Goal: Task Accomplishment & Management: Use online tool/utility

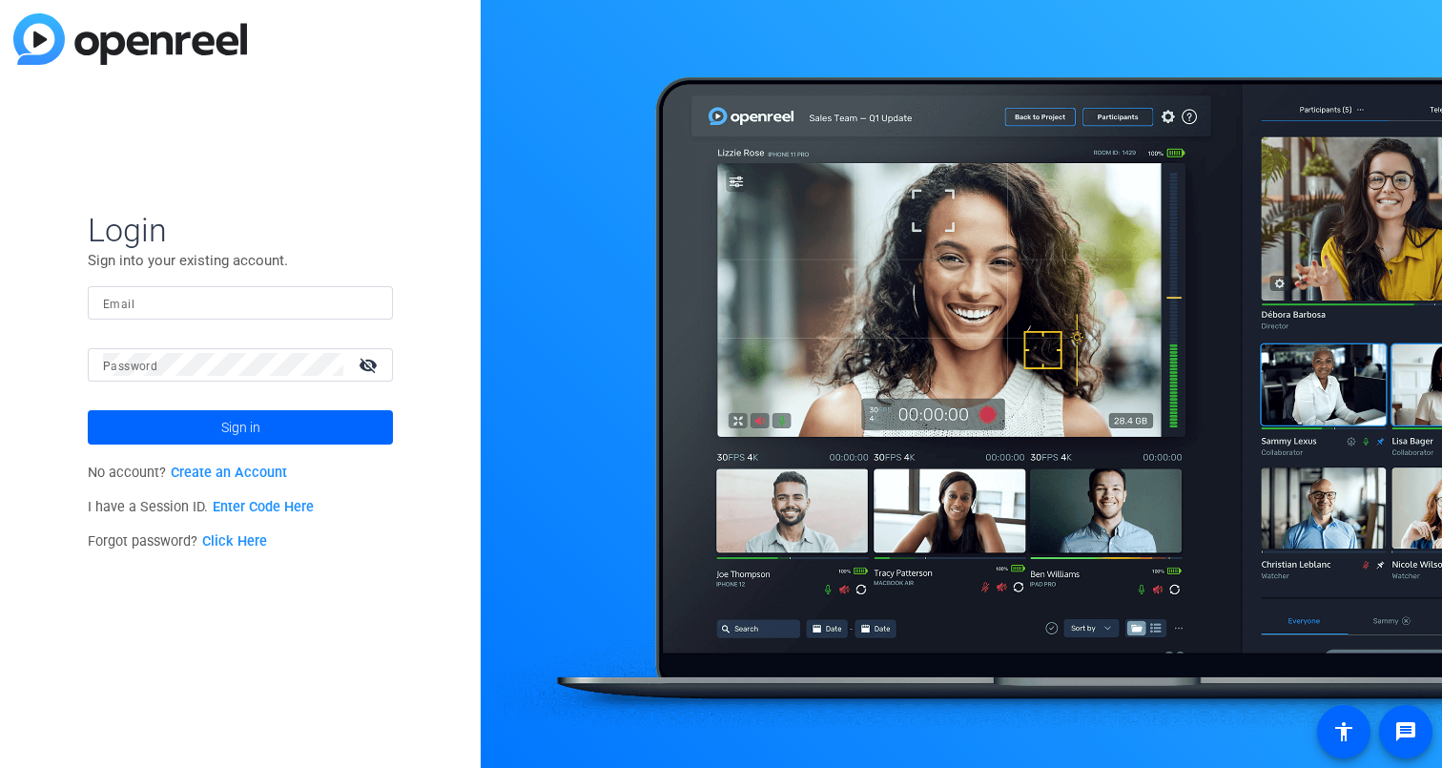
click at [309, 297] on input "Email" at bounding box center [240, 302] width 275 height 23
type input "[EMAIL_ADDRESS][DOMAIN_NAME]"
click at [88, 410] on button "Sign in" at bounding box center [240, 427] width 305 height 34
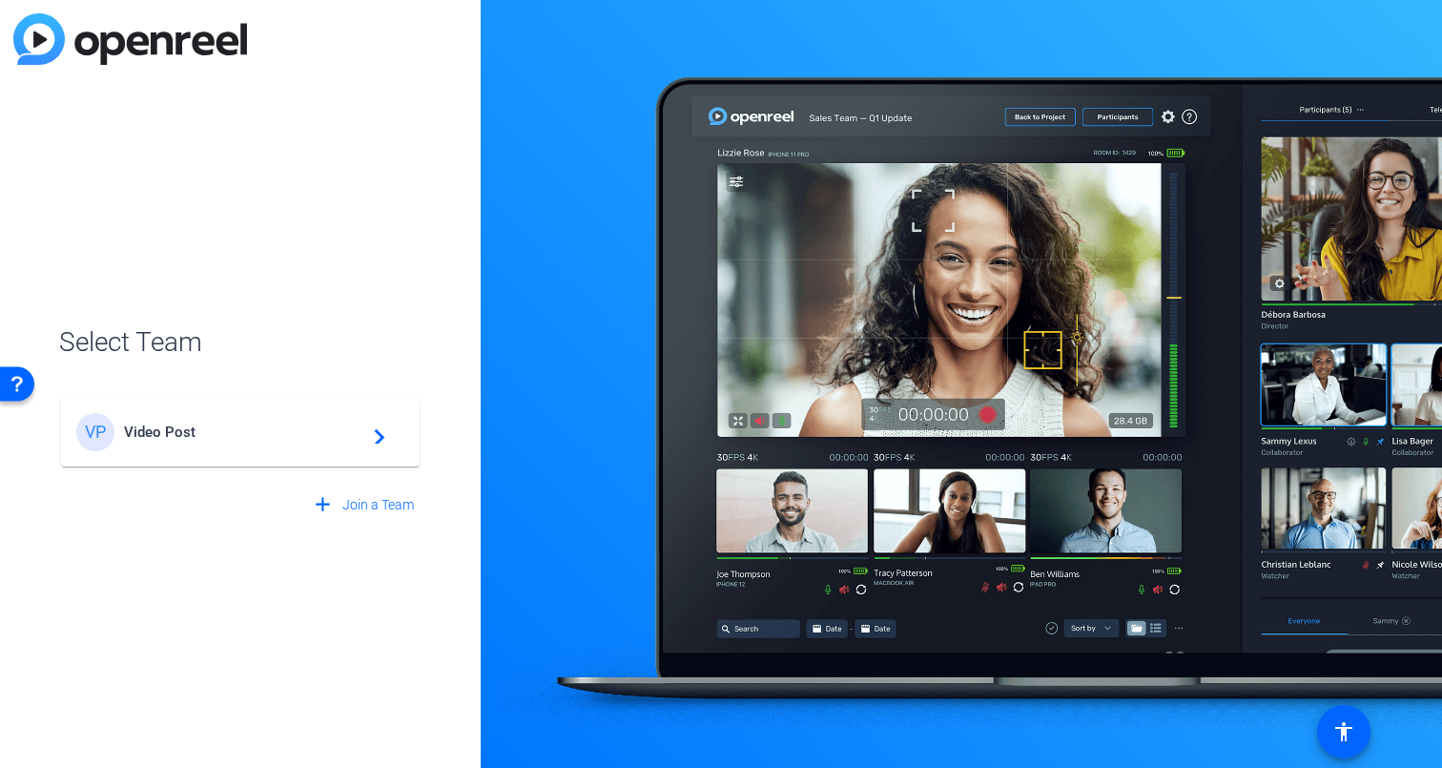
click at [329, 432] on span "Video Post" at bounding box center [243, 431] width 238 height 17
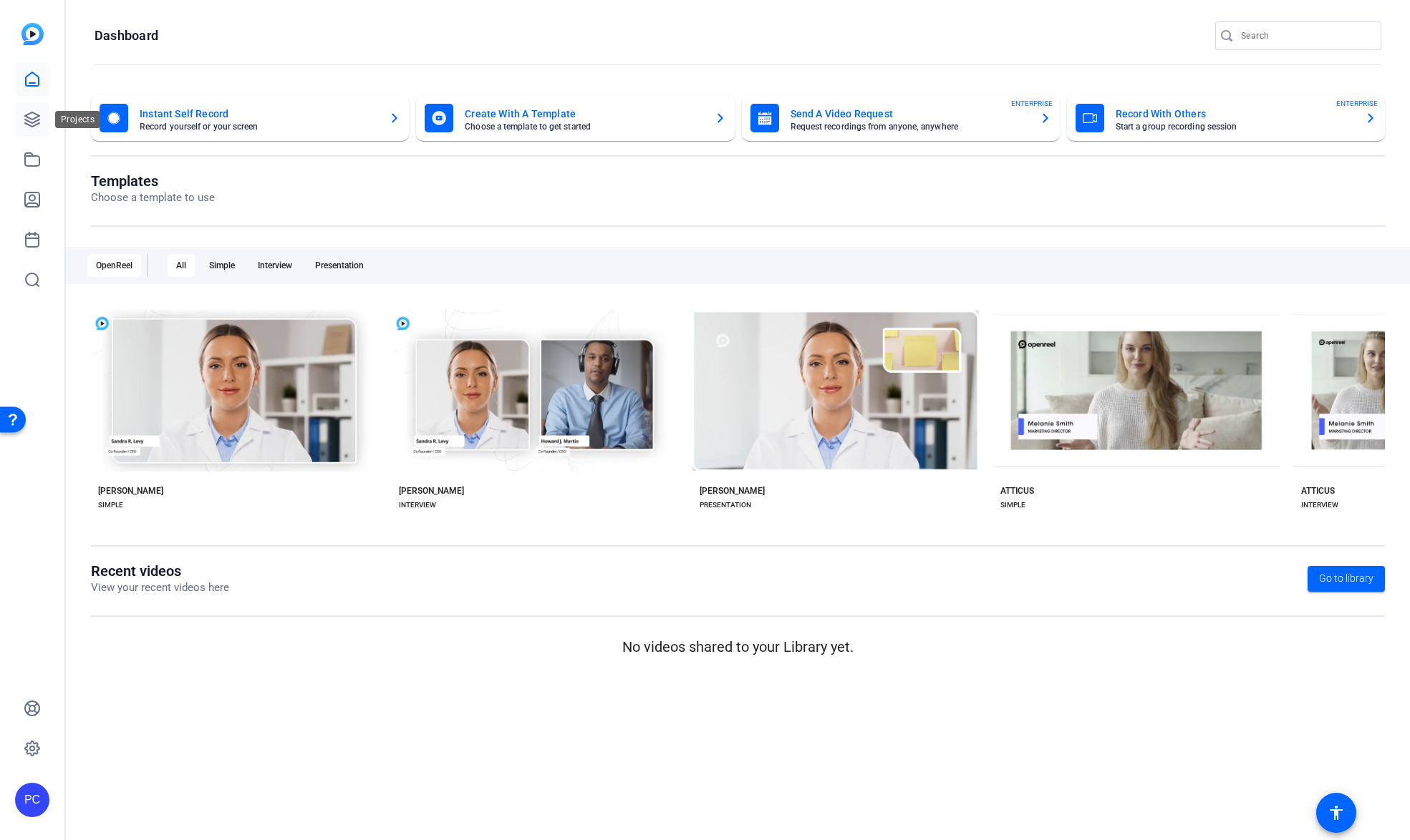
click at [34, 118] on icon at bounding box center [32, 119] width 14 height 14
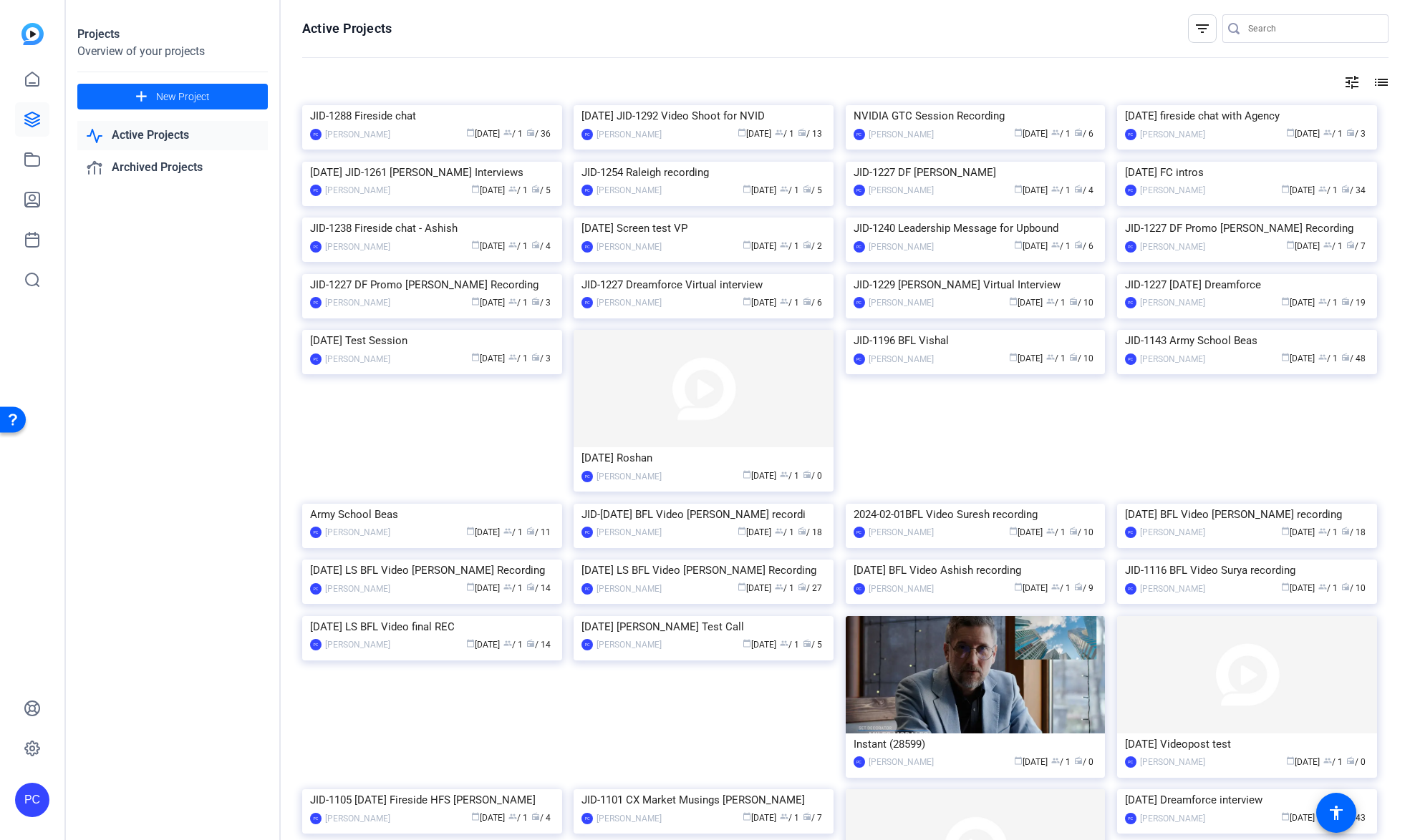
click at [162, 95] on span "New Project" at bounding box center [183, 97] width 54 height 15
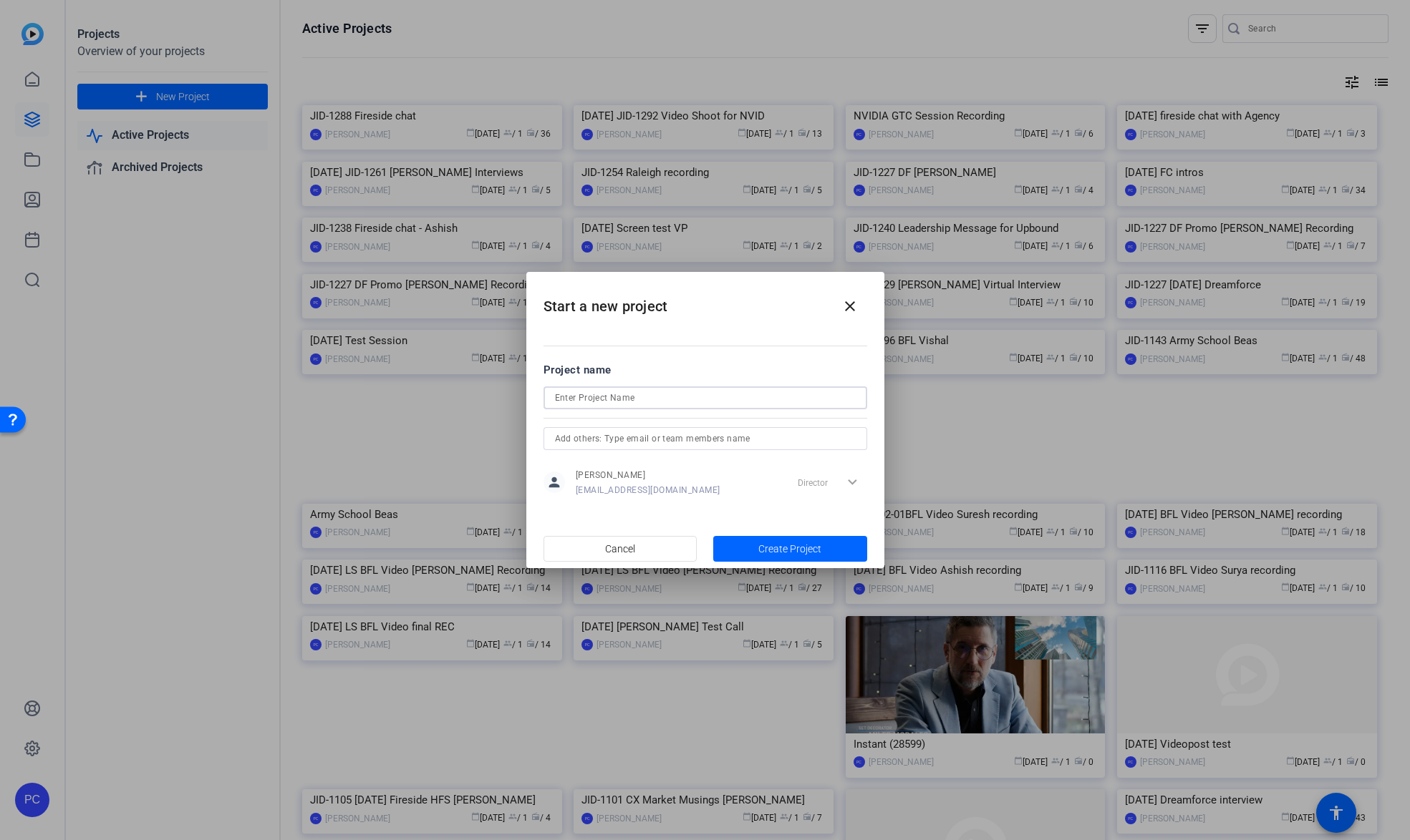
paste input "JID-1204a CX Gen AI Suite 30 second edit - Infosys Topaz - lakshmi"
drag, startPoint x: 597, startPoint y: 397, endPoint x: 502, endPoint y: 391, distance: 95.2
click at [502, 391] on div "Start a new project close Project name JID-1204a CX Gen AI Suite 30 second edit…" at bounding box center [705, 420] width 1410 height 840
drag, startPoint x: 597, startPoint y: 397, endPoint x: 597, endPoint y: 408, distance: 11.0
click at [597, 397] on input "JID-1204a CX Gen AI Suite 30 second edit - Infosys Topaz - lakshmi" at bounding box center [705, 398] width 300 height 17
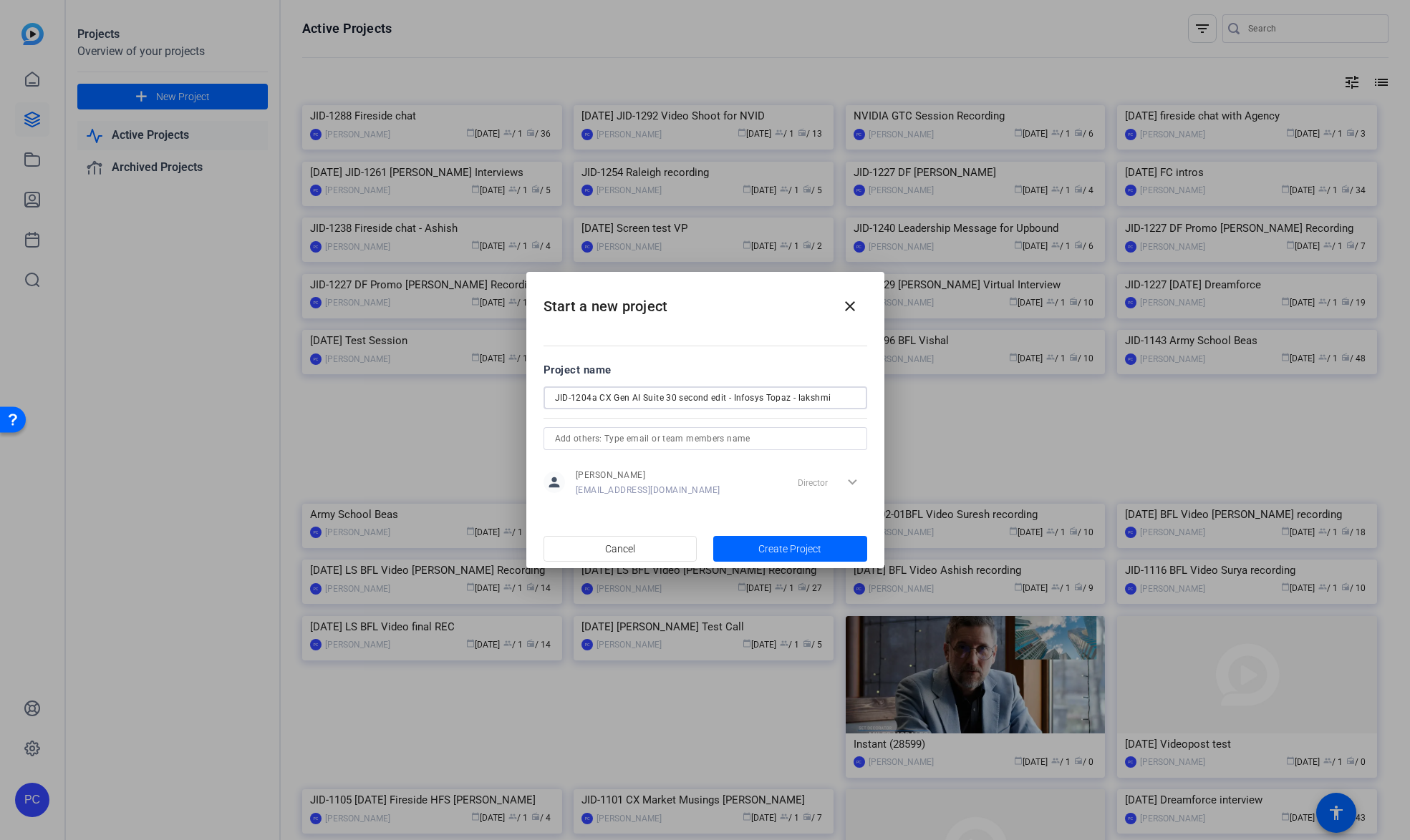
drag, startPoint x: 597, startPoint y: 399, endPoint x: 541, endPoint y: 397, distance: 56.0
click at [541, 397] on mat-dialog-content "Project name JID-1204a CX Gen AI Suite 30 second edit - Infosys Topaz - lakshmi…" at bounding box center [705, 429] width 358 height 199
drag, startPoint x: 658, startPoint y: 398, endPoint x: 869, endPoint y: 409, distance: 211.3
click at [869, 409] on mat-dialog-content "Project name 2025-09- CX Gen AI Suite 30 second edit - Infosys Topaz - lakshmi …" at bounding box center [705, 429] width 358 height 199
type input "2025-09- CX Gen AI Suite [PERSON_NAME] intros"
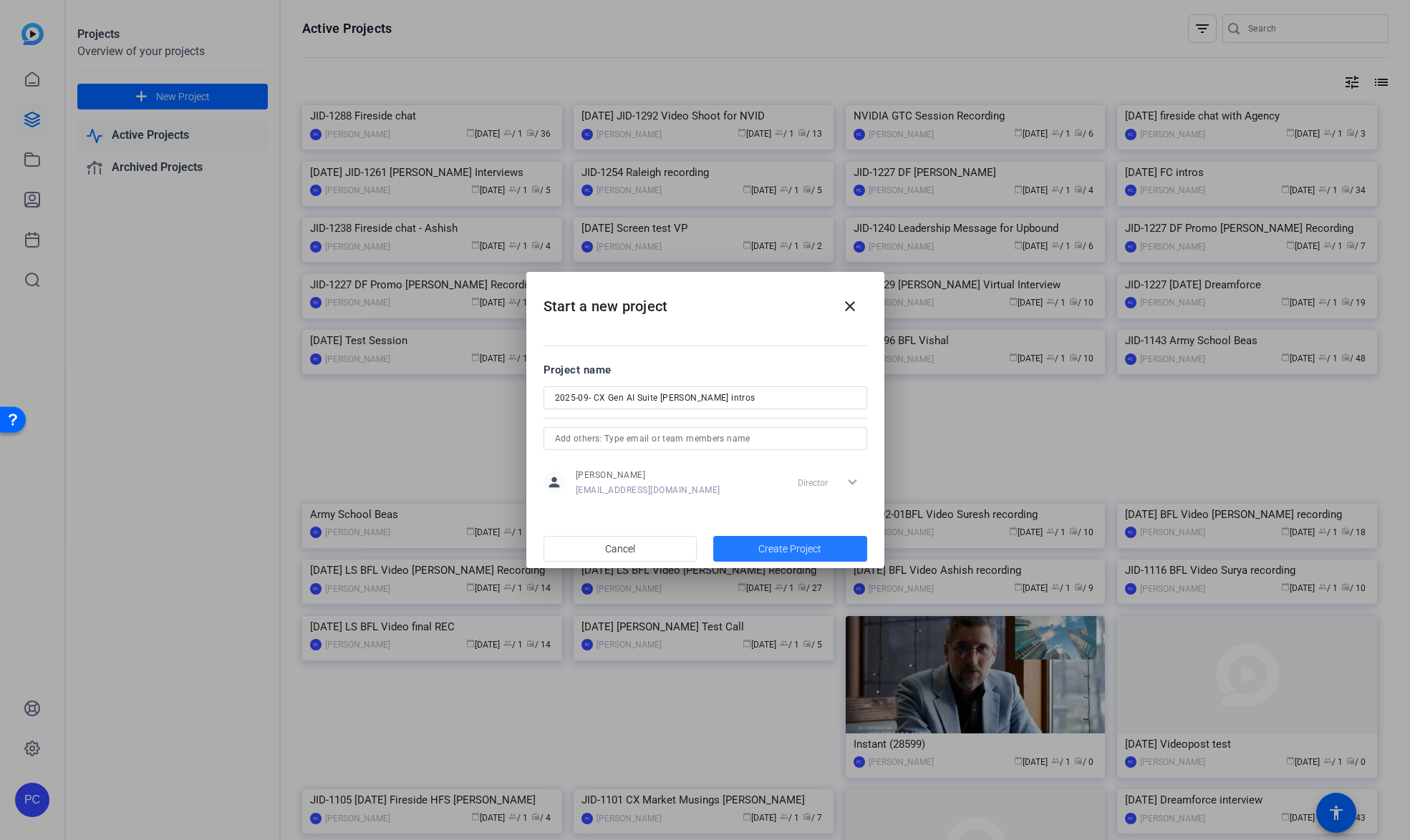
click at [780, 551] on span "Create Project" at bounding box center [790, 549] width 63 height 15
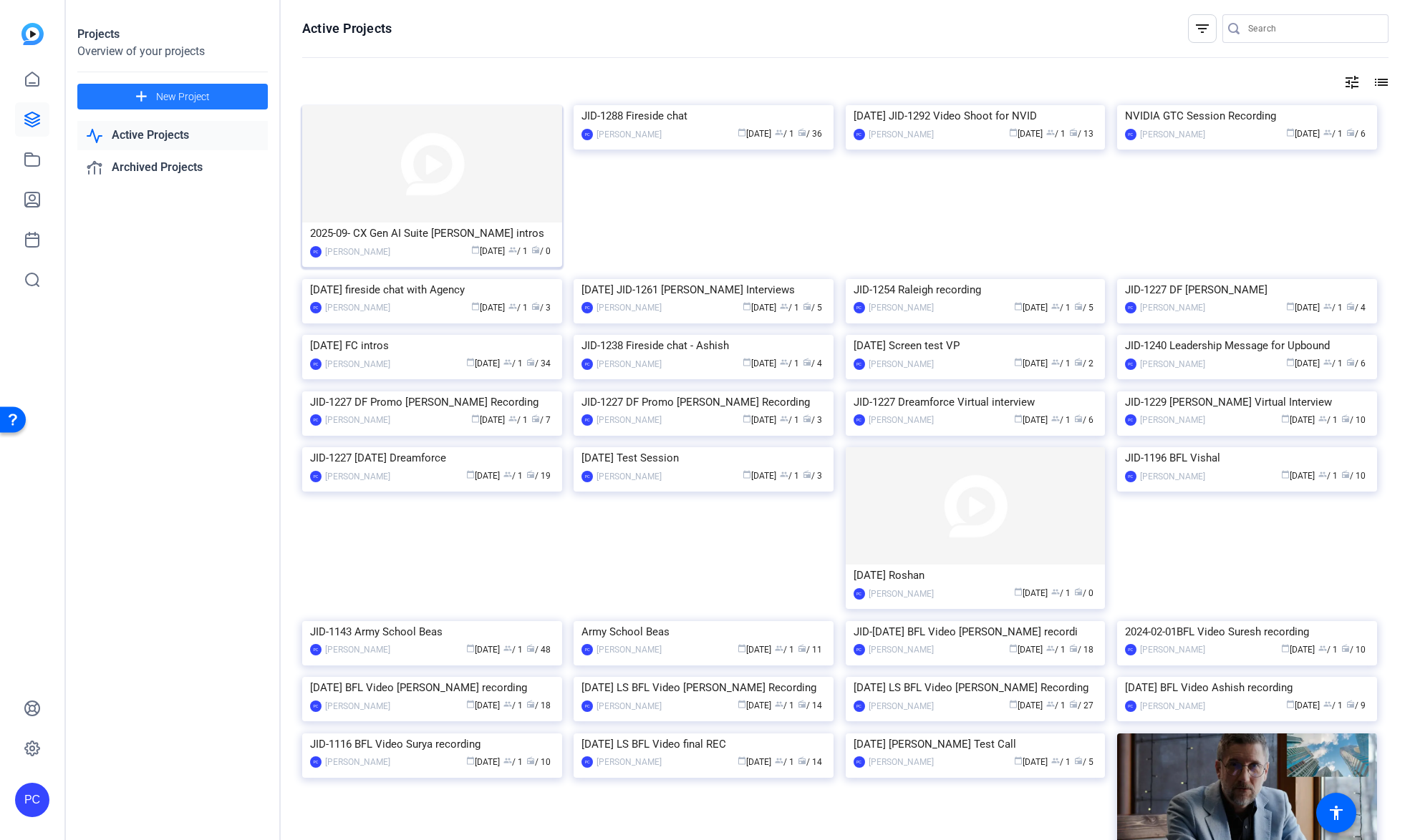
click at [447, 221] on img at bounding box center [432, 164] width 260 height 117
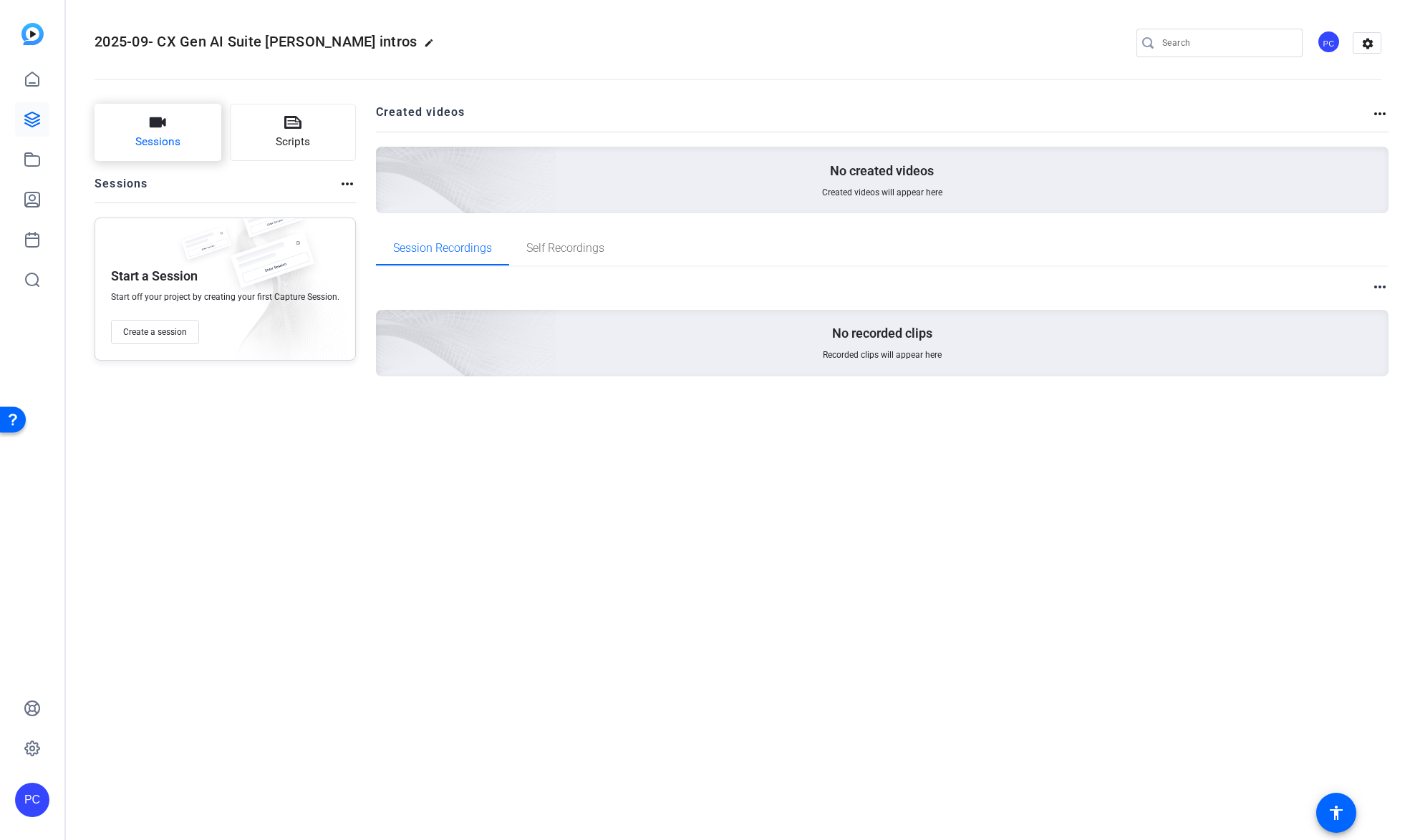
click at [155, 142] on span "Sessions" at bounding box center [158, 142] width 45 height 17
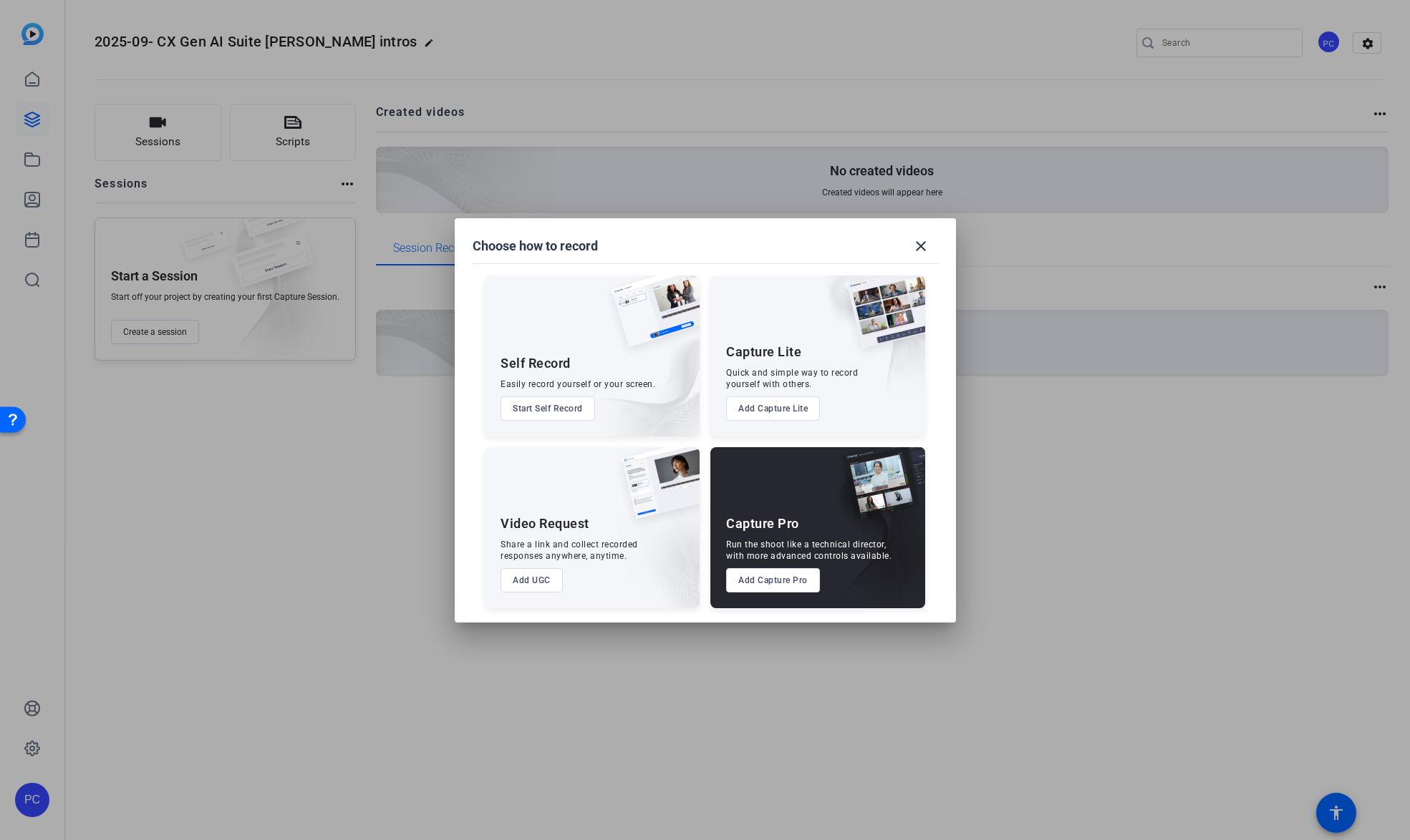
click at [759, 576] on button "Add Capture Pro" at bounding box center [773, 580] width 94 height 24
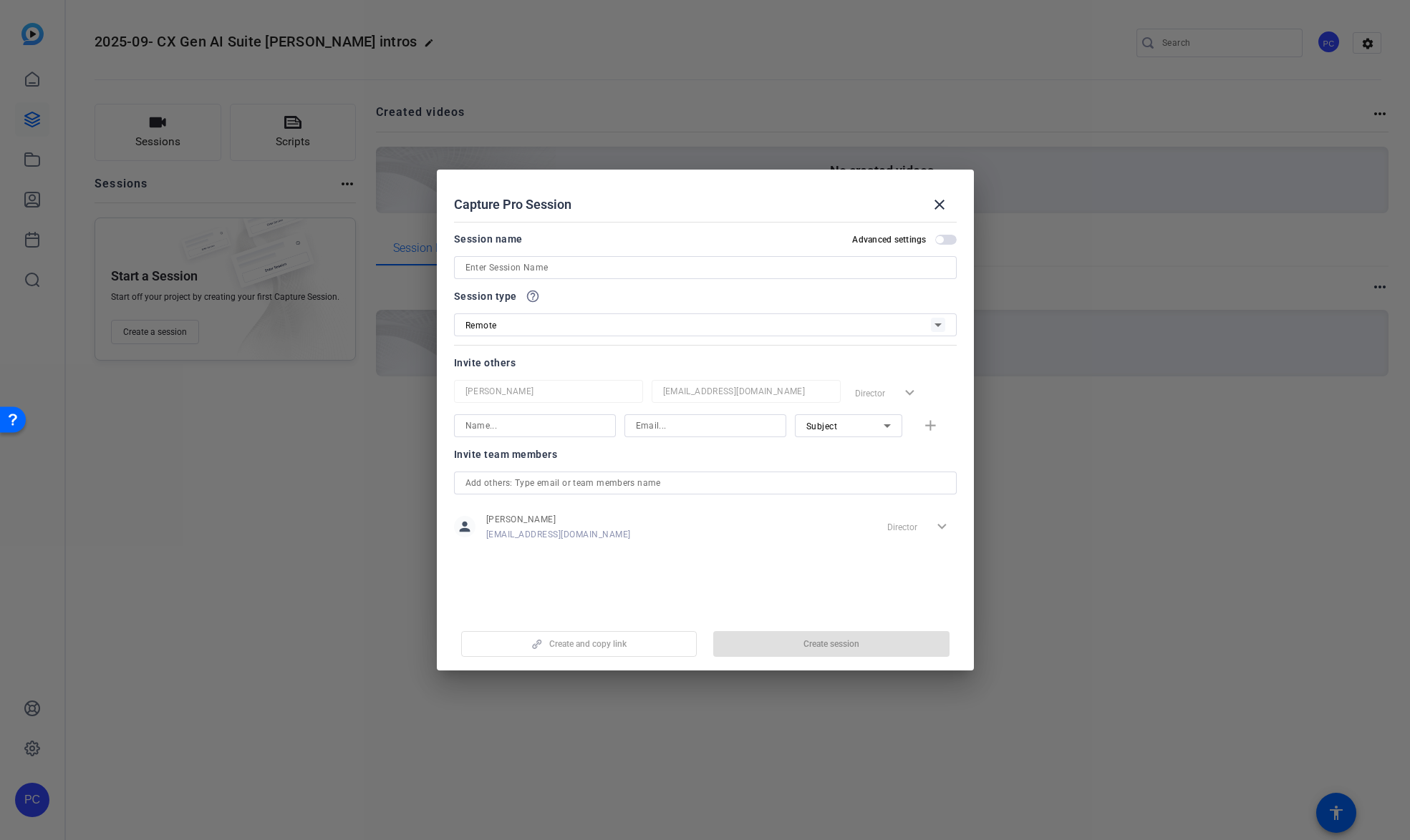
click at [585, 267] on input at bounding box center [705, 267] width 480 height 17
type input "[PERSON_NAME] Intros"
click at [867, 425] on div "Subject" at bounding box center [845, 426] width 77 height 18
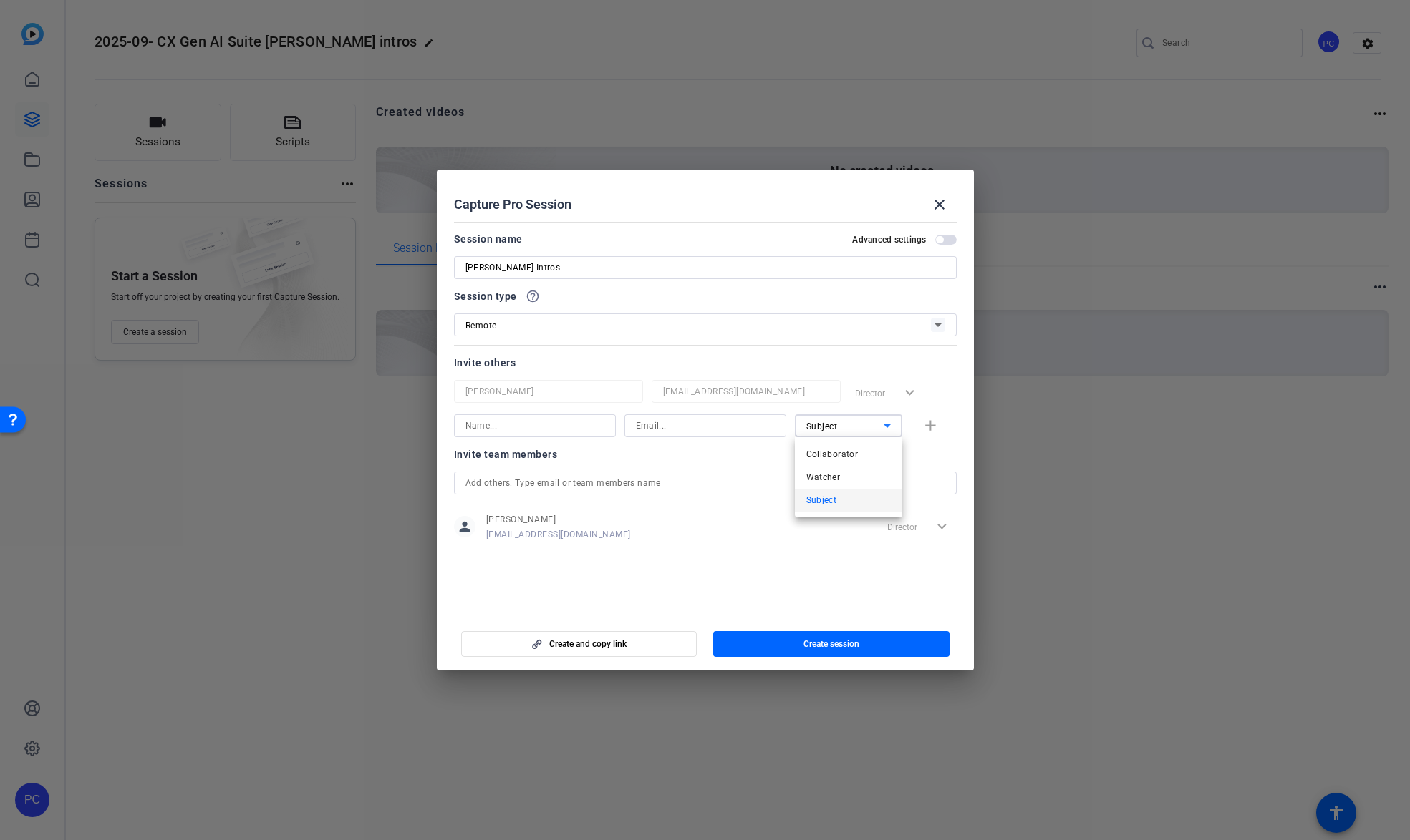
click at [563, 426] on div at bounding box center [705, 420] width 1410 height 840
click at [574, 425] on input at bounding box center [535, 426] width 139 height 17
type input "[PERSON_NAME]"
click at [712, 426] on input at bounding box center [705, 426] width 139 height 17
type input "[PERSON_NAME][EMAIL_ADDRESS][DOMAIN_NAME]"
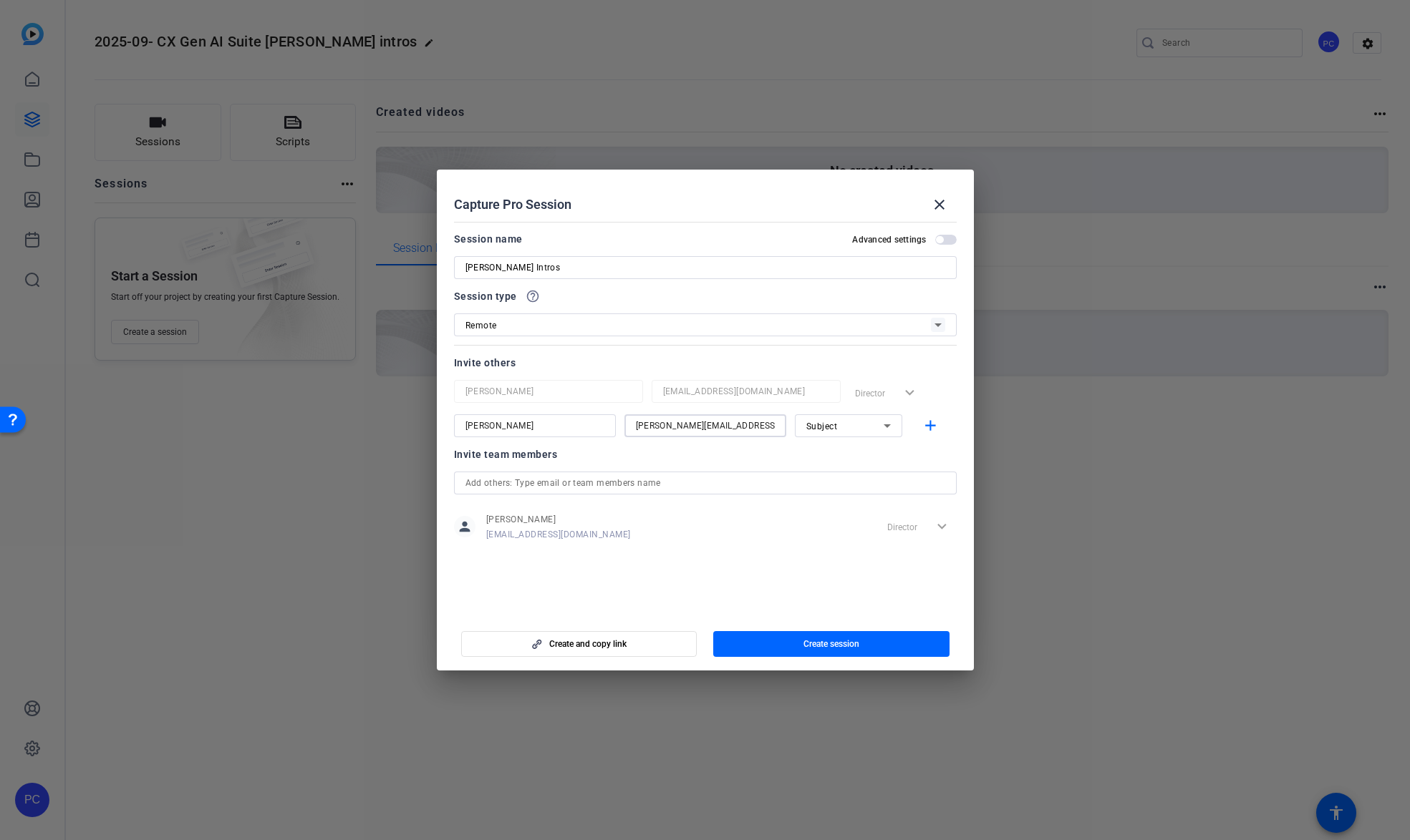
click at [871, 426] on div "Subject" at bounding box center [845, 426] width 77 height 18
click at [837, 453] on span "Collaborator" at bounding box center [833, 454] width 53 height 17
click at [826, 576] on span "Create session" at bounding box center [831, 644] width 56 height 11
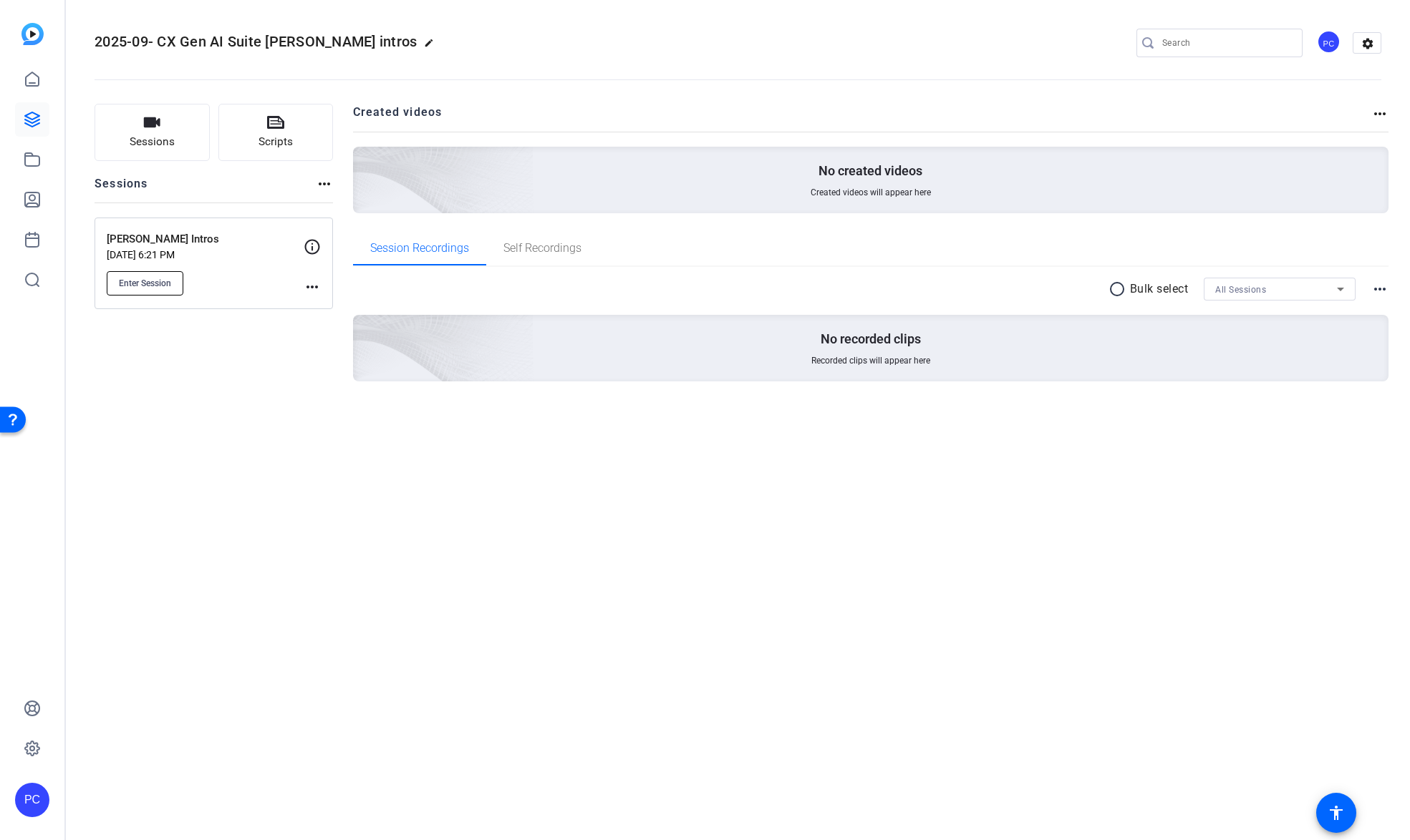
click at [142, 281] on span "Enter Session" at bounding box center [145, 283] width 53 height 11
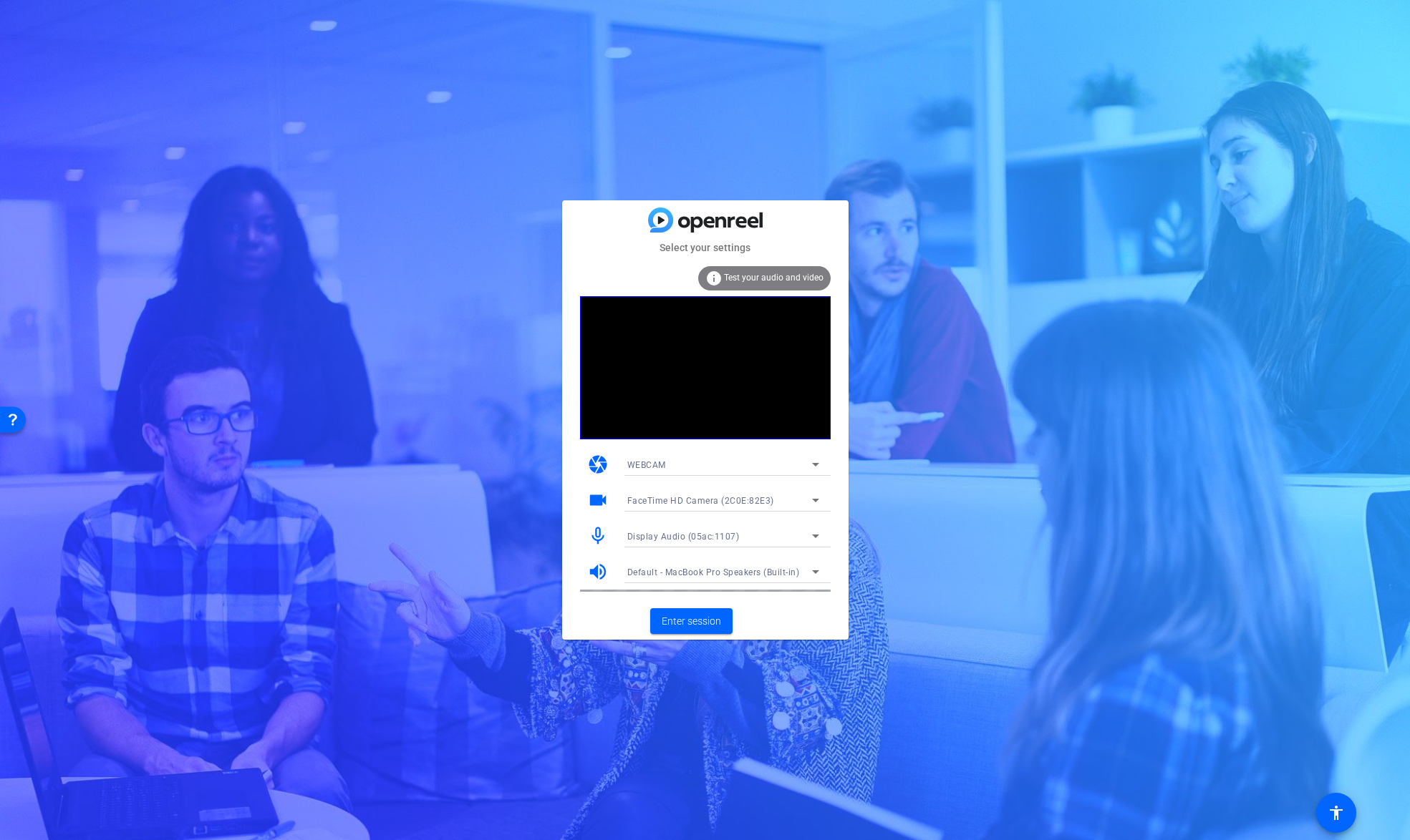
click at [798, 534] on div "Display Audio (05ac:1107)" at bounding box center [719, 537] width 185 height 18
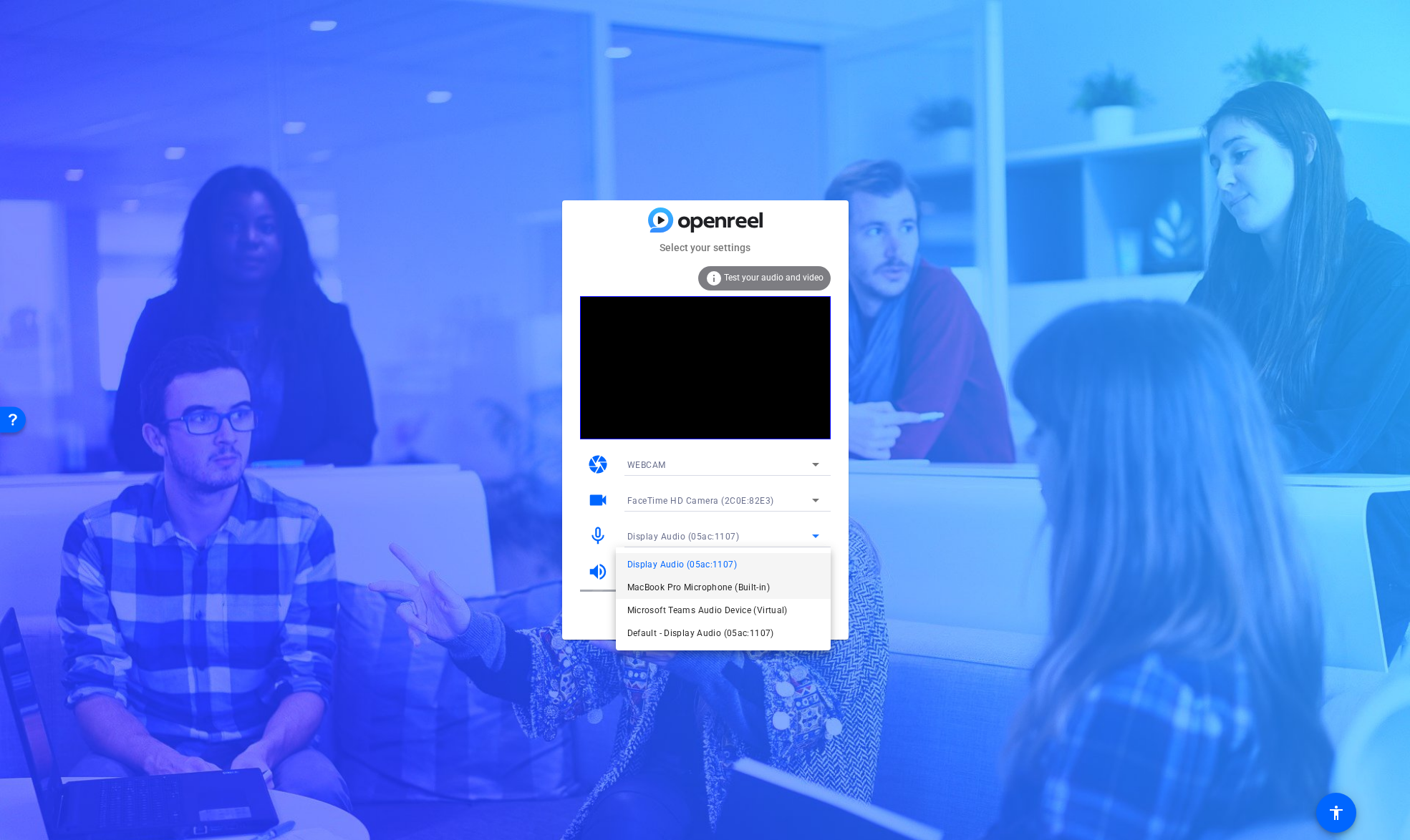
click at [763, 589] on span "MacBook Pro Microphone (Built-in)" at bounding box center [698, 587] width 143 height 17
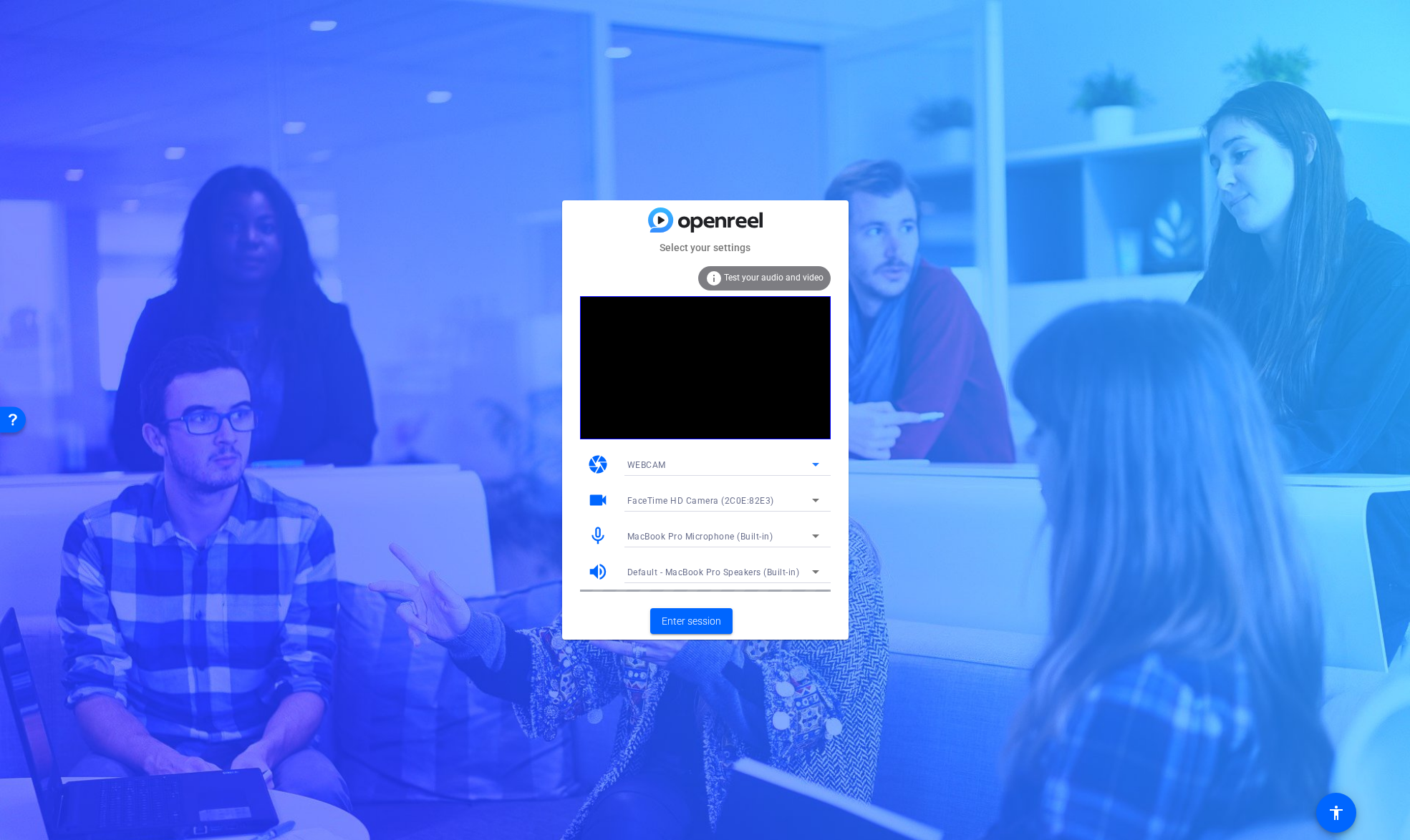
click at [705, 468] on div "WEBCAM" at bounding box center [719, 465] width 185 height 18
click at [707, 465] on div at bounding box center [705, 420] width 1410 height 840
click at [689, 619] on span "Enter session" at bounding box center [691, 622] width 59 height 15
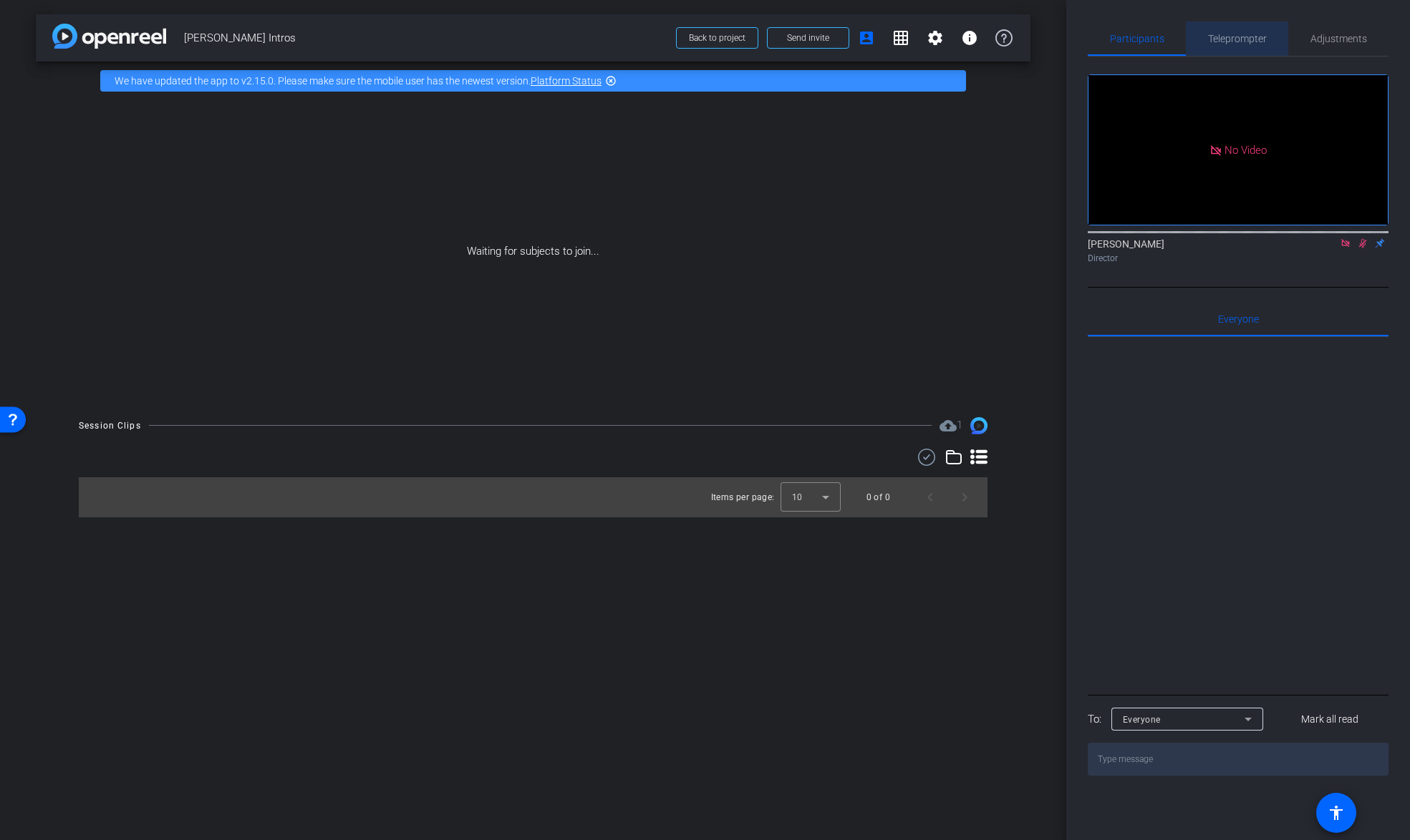
click at [1240, 42] on span "Teleprompter" at bounding box center [1237, 38] width 59 height 10
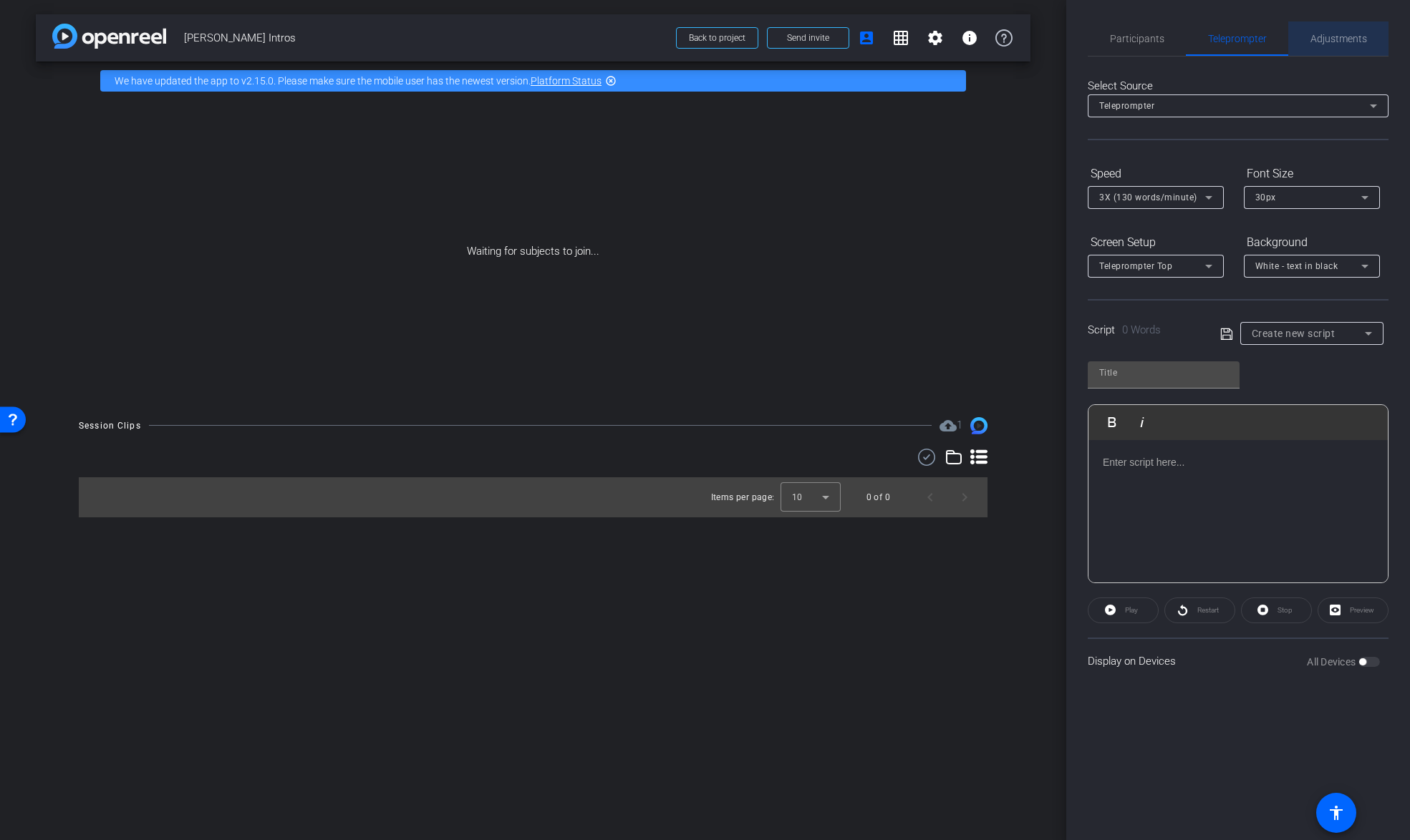
drag, startPoint x: 1344, startPoint y: 35, endPoint x: 1313, endPoint y: 38, distance: 31.1
click at [1344, 35] on span "Adjustments" at bounding box center [1338, 38] width 56 height 10
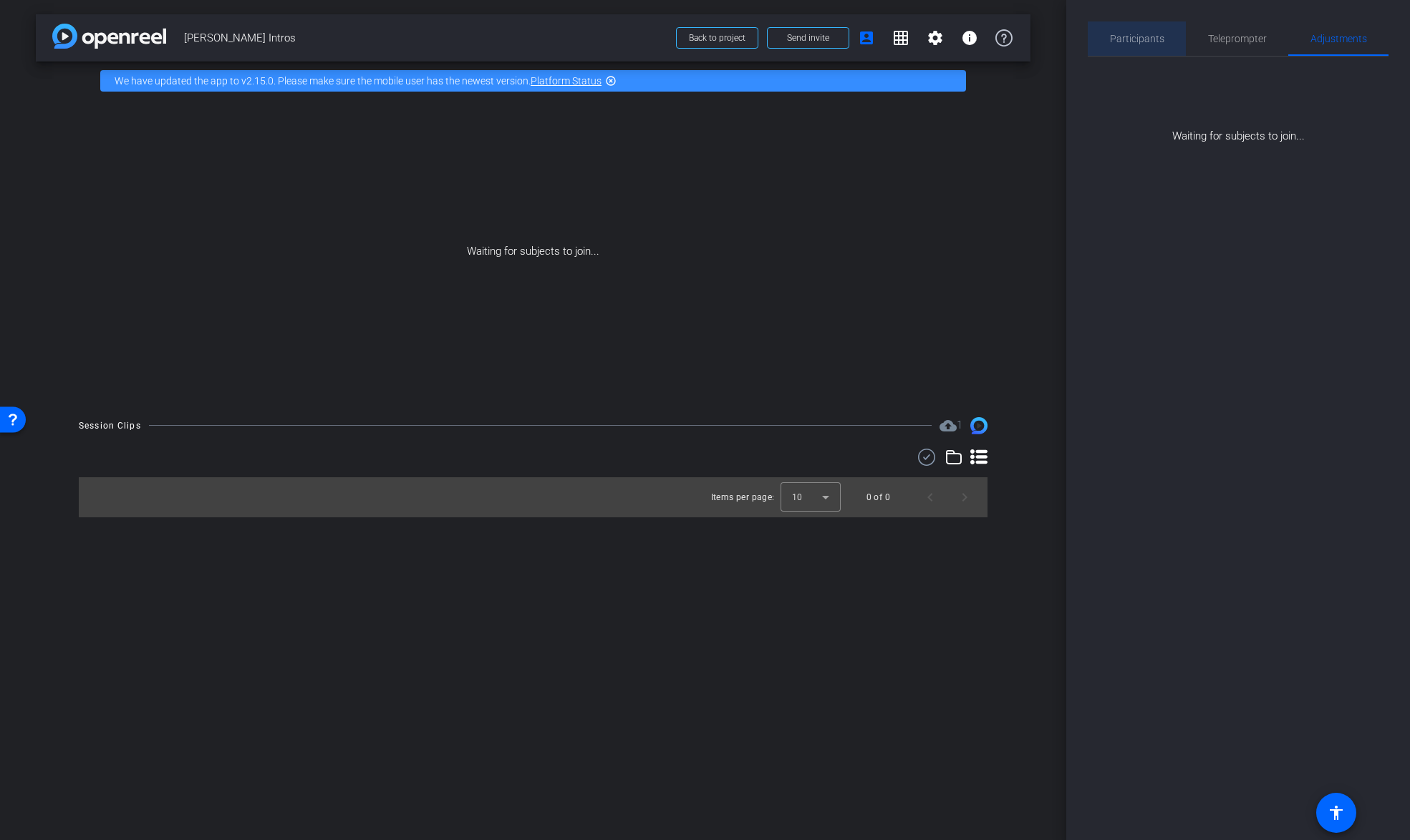
click at [1141, 38] on span "Participants" at bounding box center [1137, 38] width 54 height 10
